Goal: Use online tool/utility: Utilize a website feature to perform a specific function

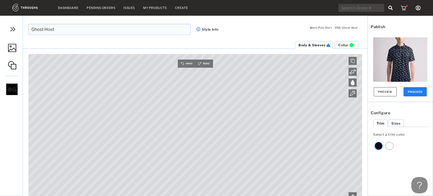
click at [343, 44] on span "Collar" at bounding box center [343, 45] width 10 height 4
click at [315, 41] on li "Body & Sleeves" at bounding box center [316, 45] width 38 height 8
click at [14, 45] on img at bounding box center [12, 48] width 8 height 8
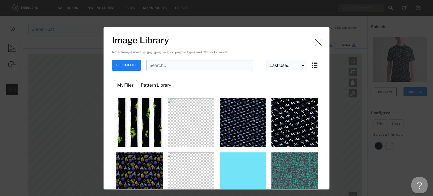
click at [125, 66] on button "UPLOAD FILE" at bounding box center [126, 65] width 29 height 11
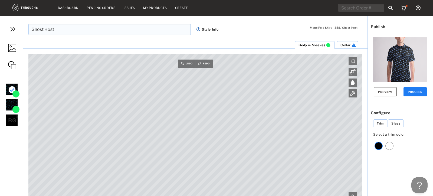
click at [2, 122] on div "Mens Polo Shirt - 358 / Ghost Host Ghost Host * Style Info Manage Elements ADD …" at bounding box center [216, 106] width 433 height 180
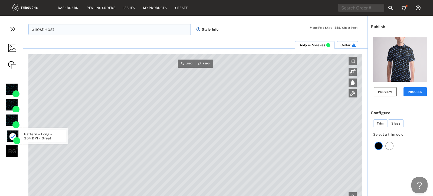
drag, startPoint x: 11, startPoint y: 103, endPoint x: 12, endPoint y: 136, distance: 32.8
click at [11, 30] on img at bounding box center [13, 29] width 8 height 8
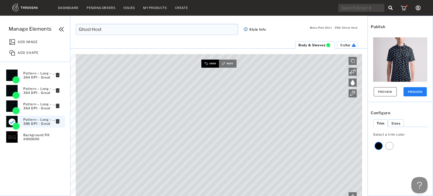
click at [209, 64] on img at bounding box center [210, 64] width 18 height 8
click at [349, 43] on span "Collar" at bounding box center [346, 45] width 10 height 4
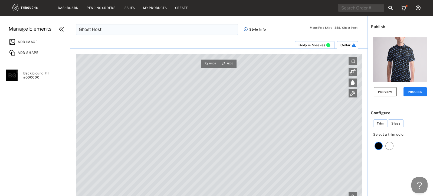
click at [32, 42] on span "ADD IMAGE" at bounding box center [28, 40] width 20 height 5
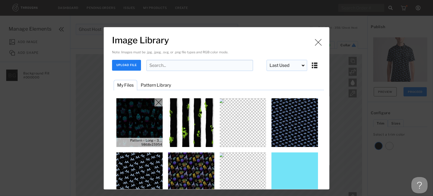
click at [136, 119] on img "Image Library" at bounding box center [139, 122] width 49 height 49
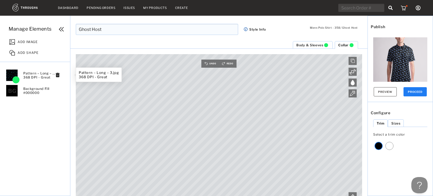
click at [19, 74] on div "Pattern – Long – 3.jpg 368 DPI - Great" at bounding box center [35, 75] width 59 height 12
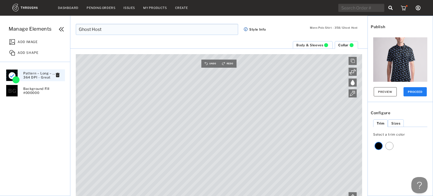
click at [317, 46] on span "Body & Sleeves" at bounding box center [309, 45] width 27 height 4
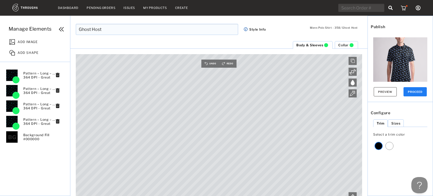
click at [344, 45] on span "Collar" at bounding box center [343, 45] width 10 height 4
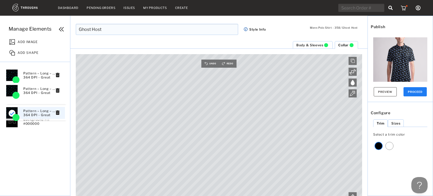
drag, startPoint x: 13, startPoint y: 75, endPoint x: 13, endPoint y: 114, distance: 38.7
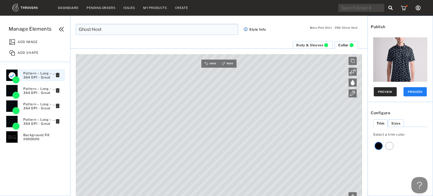
click at [382, 92] on button "Preview" at bounding box center [385, 91] width 23 height 9
